Goal: Transaction & Acquisition: Subscribe to service/newsletter

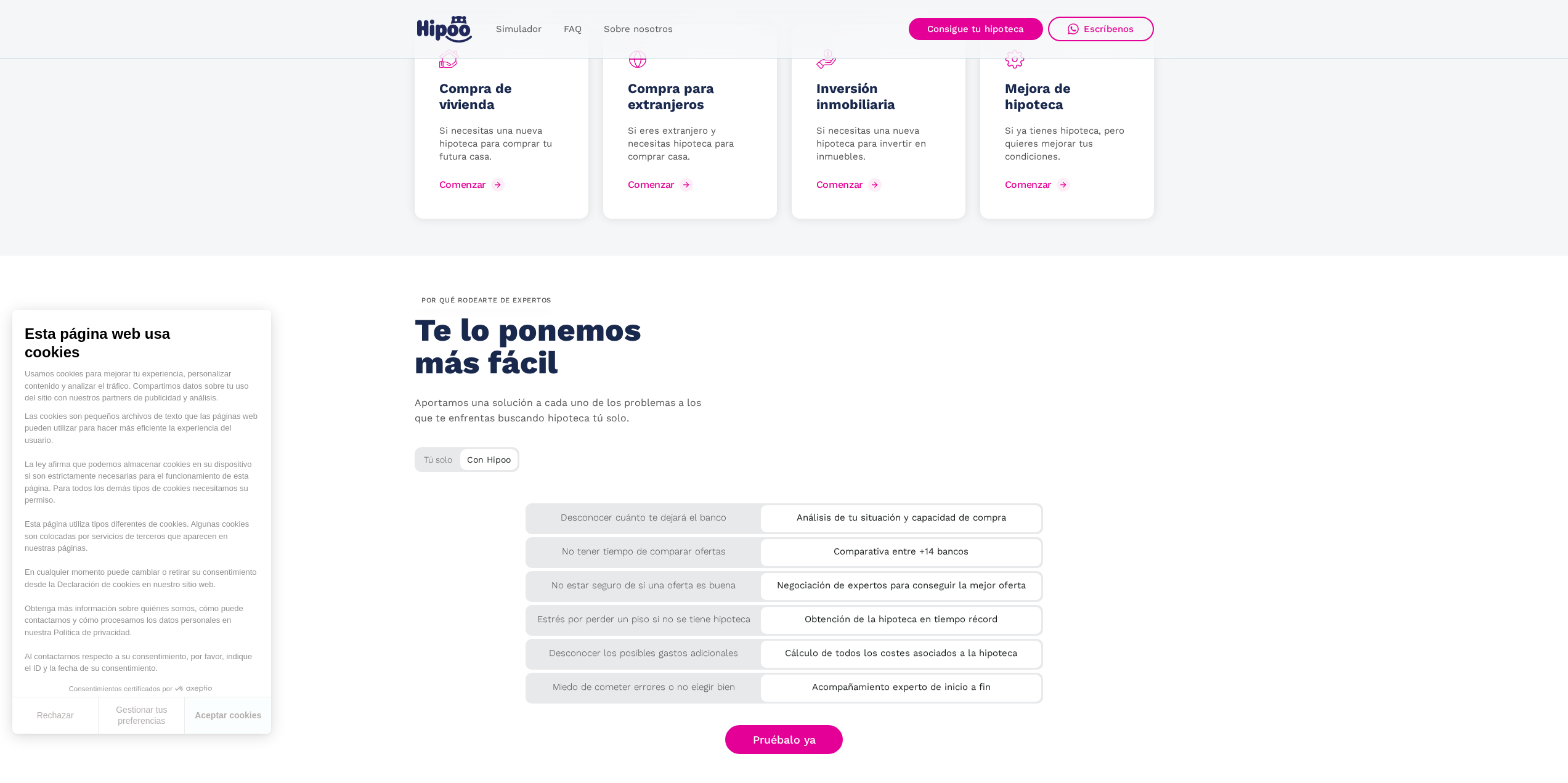
scroll to position [1972, 0]
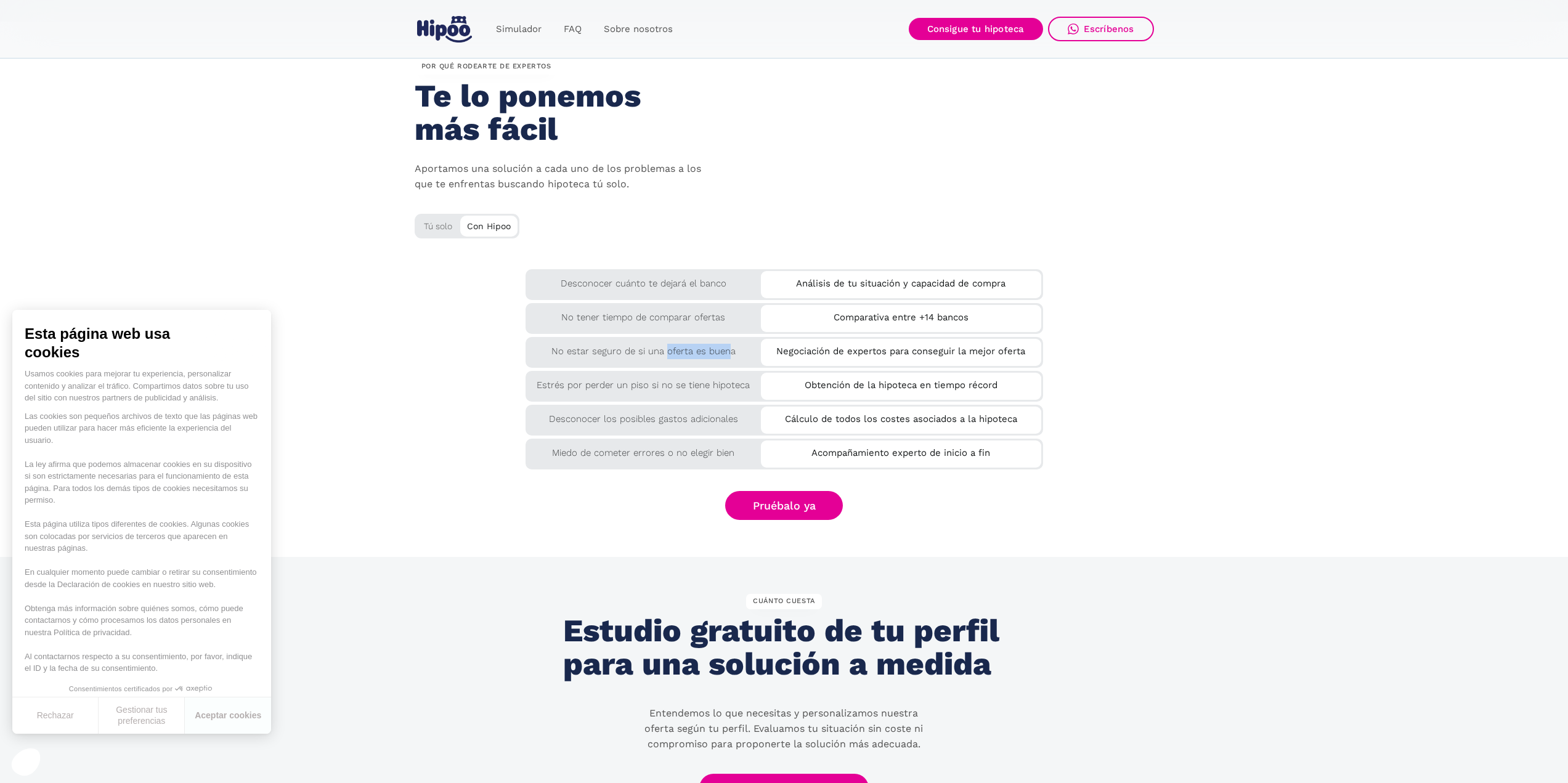
drag, startPoint x: 666, startPoint y: 349, endPoint x: 729, endPoint y: 362, distance: 64.3
click at [729, 362] on div "No estar seguro de si una oferta es buena" at bounding box center [784, 352] width 518 height 31
drag, startPoint x: 825, startPoint y: 350, endPoint x: 963, endPoint y: 360, distance: 138.4
click at [963, 360] on div "Negociación de expertos para conseguir la mejor oferta" at bounding box center [900, 352] width 280 height 27
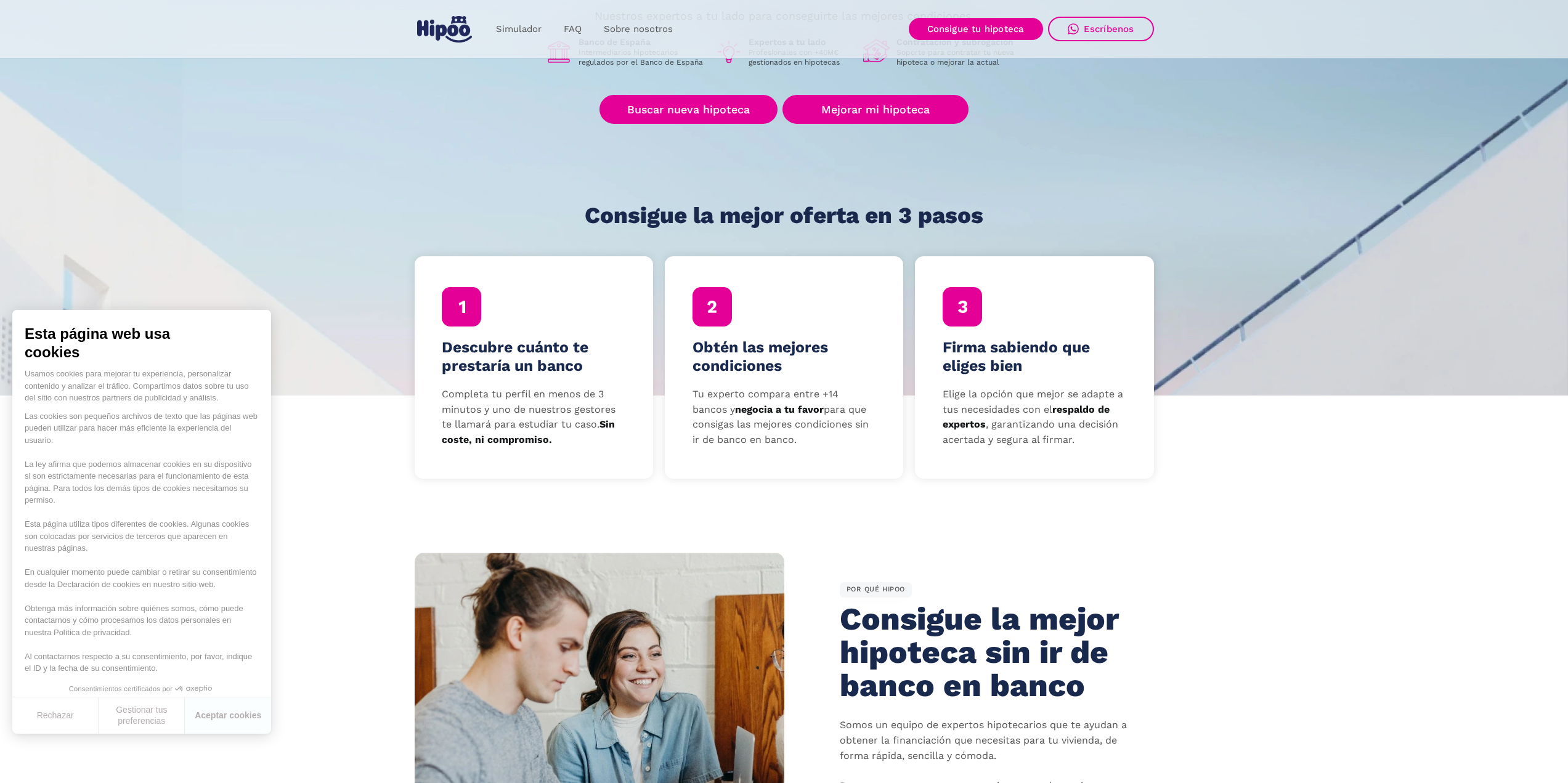
scroll to position [20, 0]
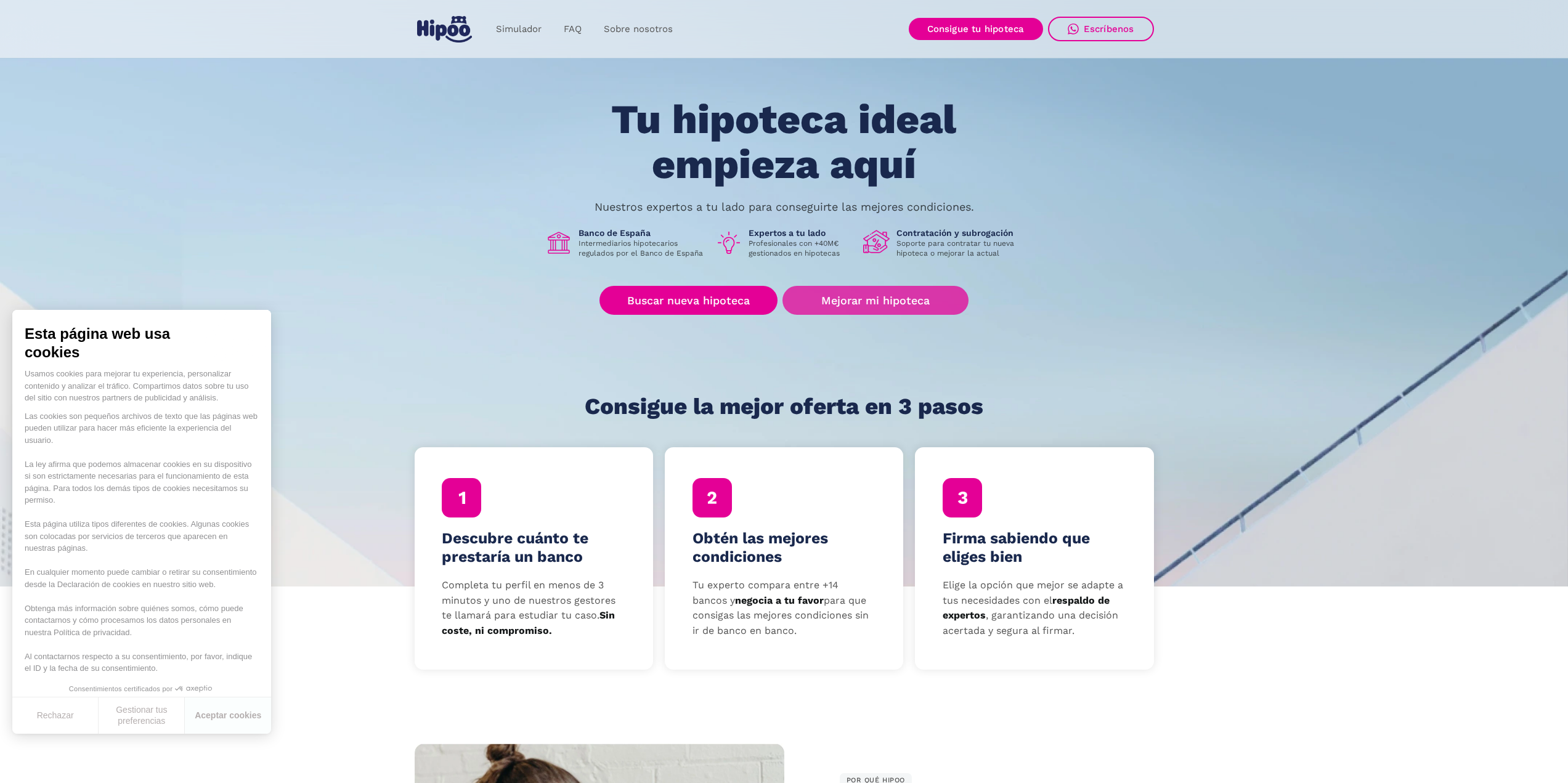
click at [917, 304] on link "Mejorar mi hipoteca" at bounding box center [875, 300] width 186 height 29
click at [890, 302] on link "Mejorar mi hipoteca" at bounding box center [875, 300] width 186 height 29
